Goal: Obtain resource: Obtain resource

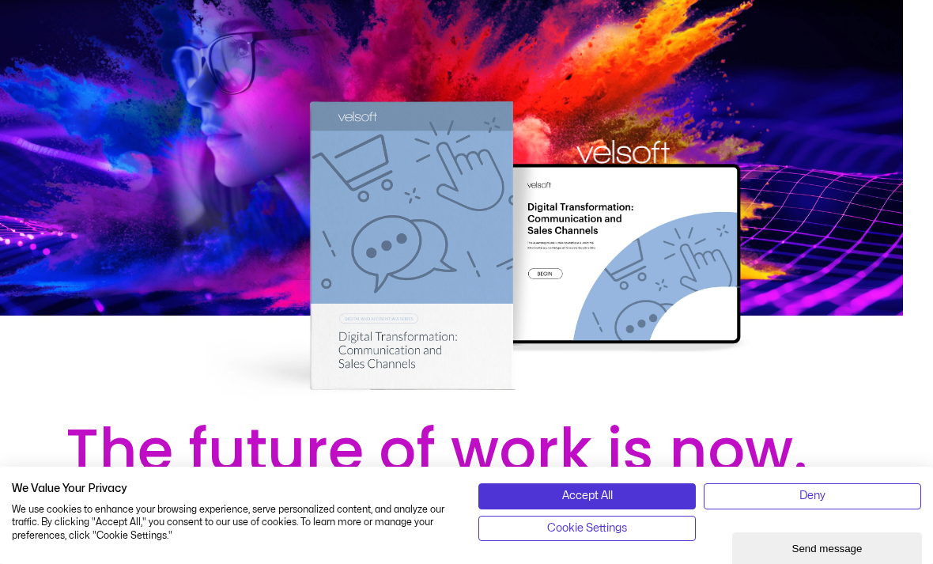
scroll to position [0, 55]
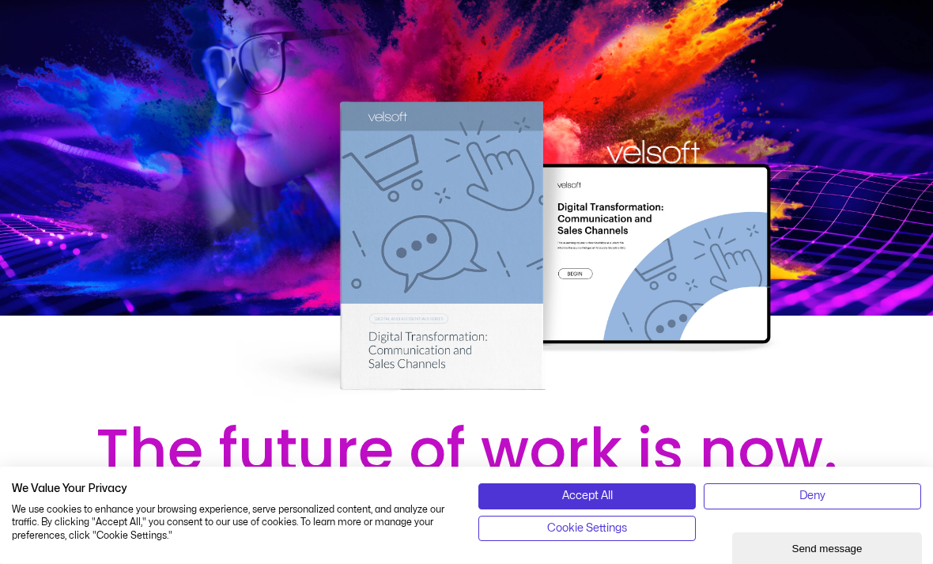
click at [700, 289] on div at bounding box center [466, 203] width 933 height 406
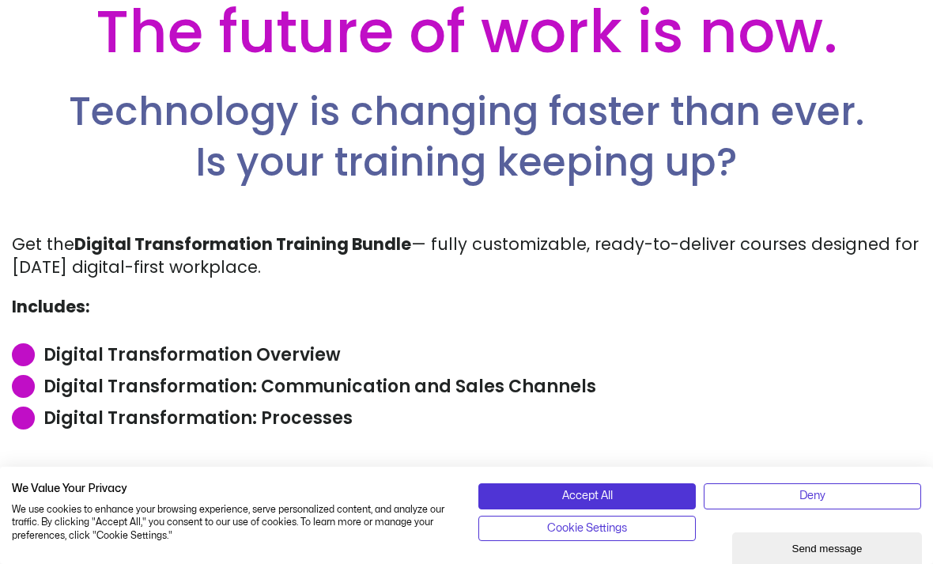
scroll to position [421, 0]
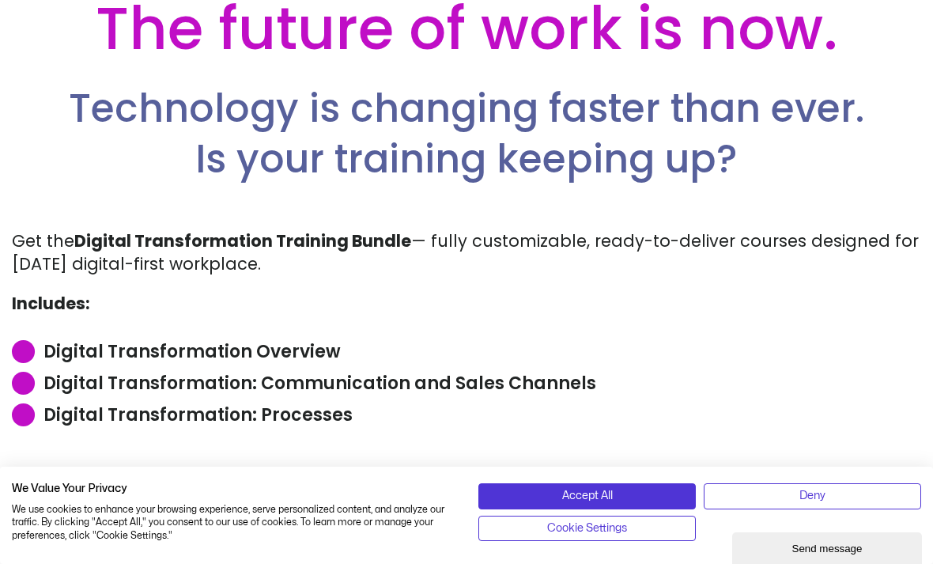
click at [598, 530] on div "| We Value Your Privacy We use cookies to enhance your browsing experience, ser…" at bounding box center [466, 514] width 933 height 97
click at [608, 504] on span "Accept All" at bounding box center [587, 495] width 51 height 17
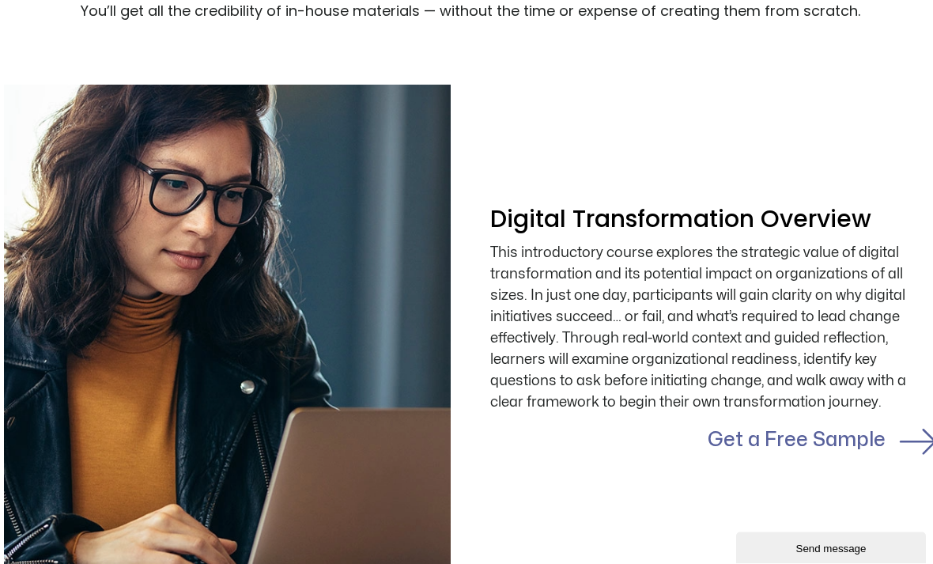
scroll to position [1240, 0]
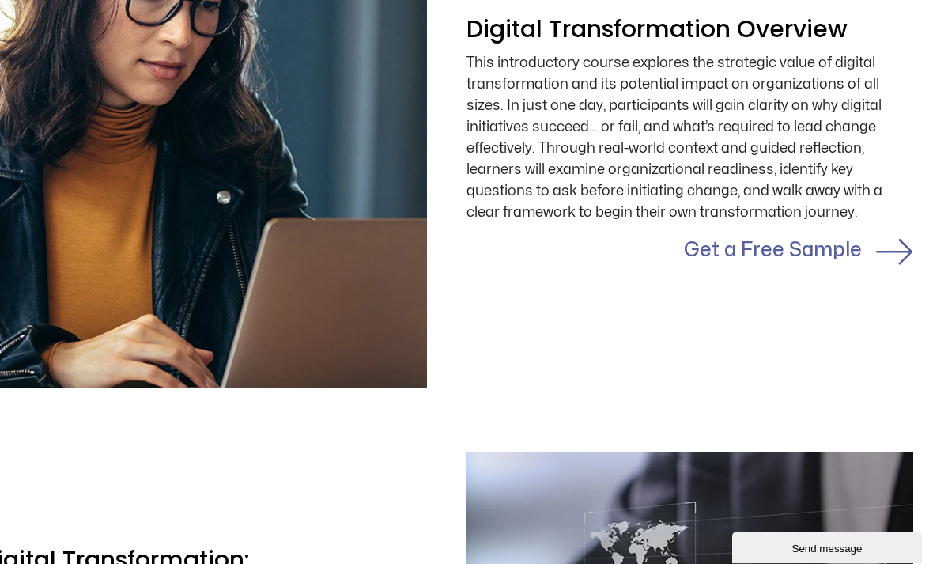
click at [773, 241] on link "Get a Free Sample" at bounding box center [773, 250] width 178 height 19
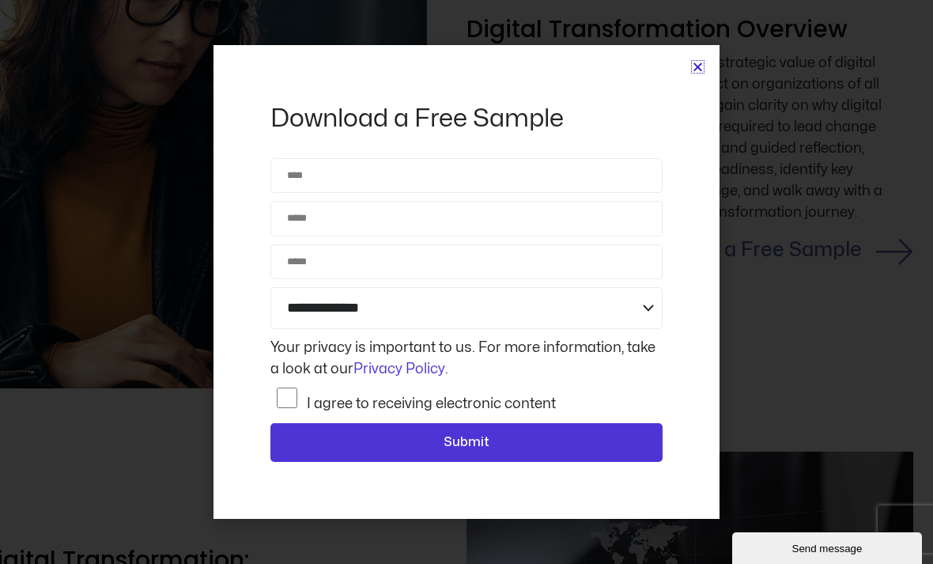
click at [694, 73] on icon "Close" at bounding box center [698, 67] width 12 height 12
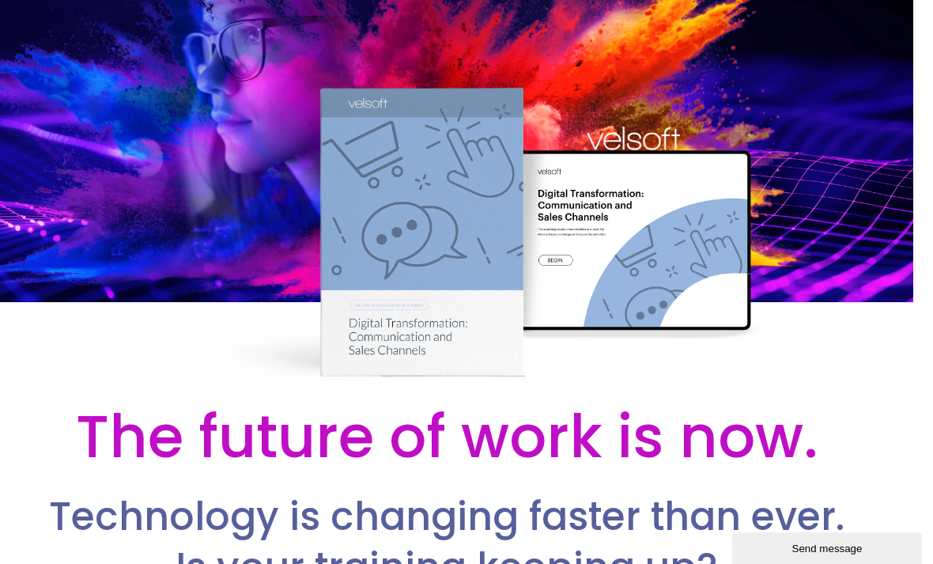
scroll to position [0, 20]
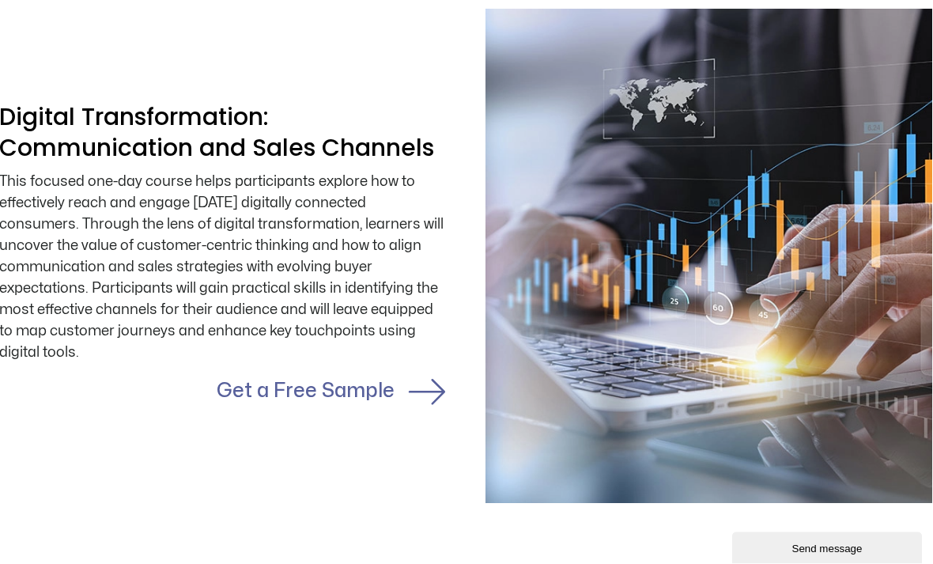
scroll to position [1819, 1]
